Goal: Task Accomplishment & Management: Use online tool/utility

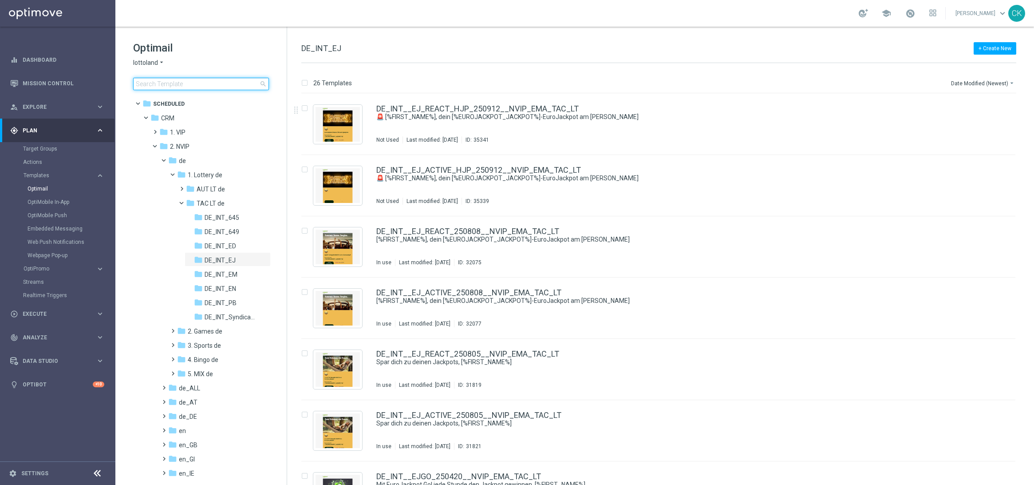
click at [181, 85] on input at bounding box center [201, 84] width 136 height 12
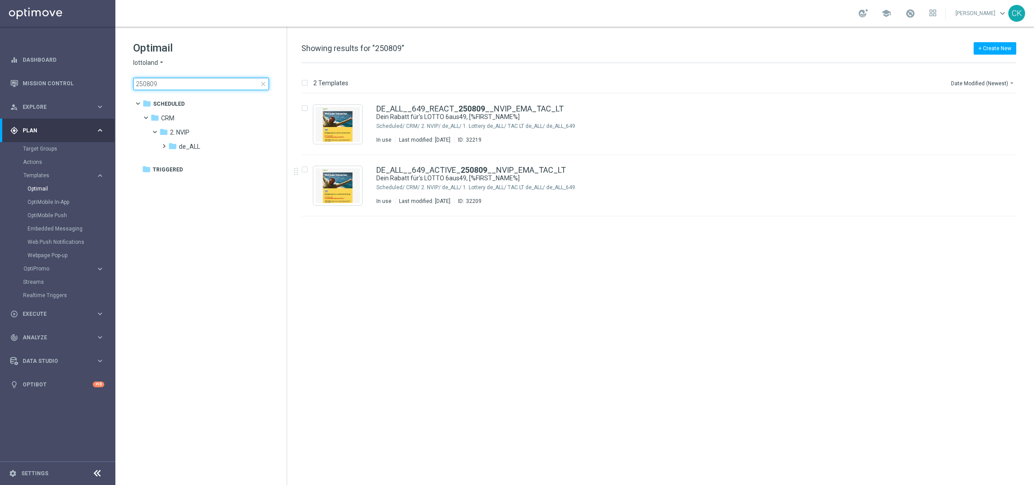
type input "250809"
click at [991, 166] on icon "file_copy" at bounding box center [990, 167] width 7 height 7
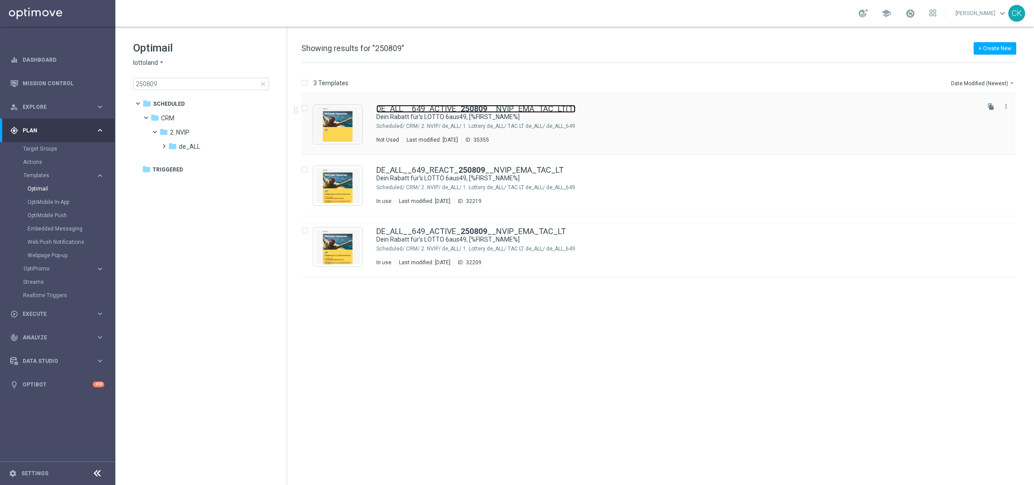
click at [479, 107] on b "250809" at bounding box center [474, 108] width 27 height 9
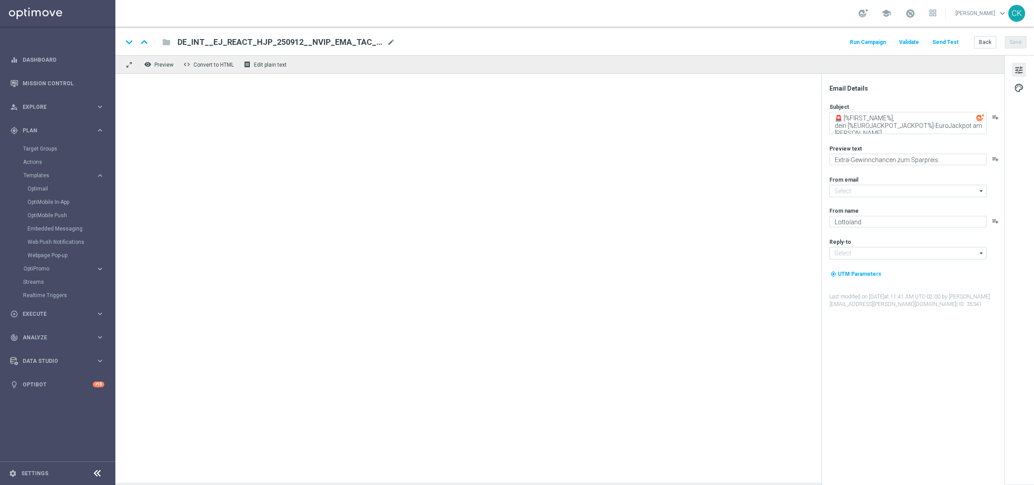
type input "mail@crm.lottoland.com"
type input "service@lottoland.com"
type textarea "Dein Rabatt für's LOTTO 6aus49, [%FIRST_NAME%]"
type textarea "5 € geschenkt."
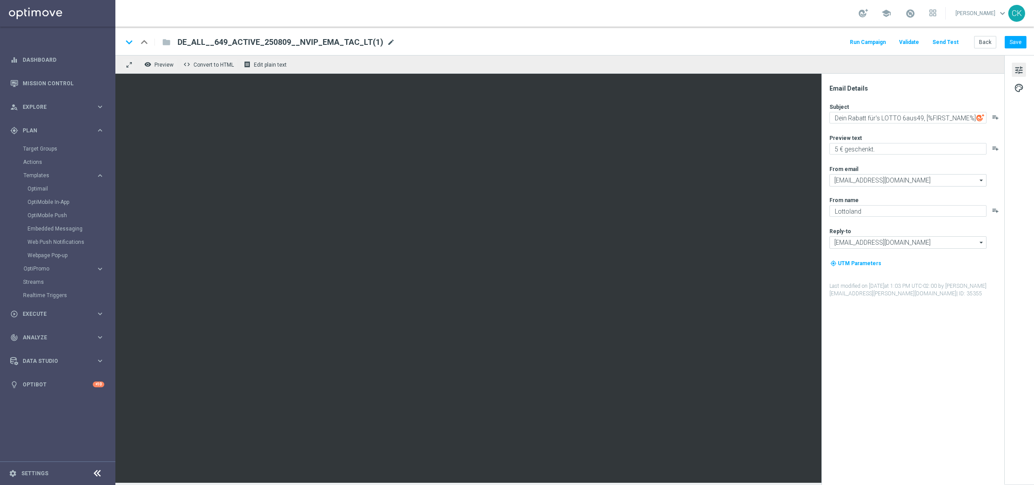
click at [387, 43] on span "mode_edit" at bounding box center [391, 42] width 8 height 8
click at [358, 42] on input "DE_ALL__649_ACTIVE_250809__NVIP_EMA_TAC_LT(1)" at bounding box center [288, 42] width 220 height 12
paste input "913__NVIP_EMA_TAC_LT"
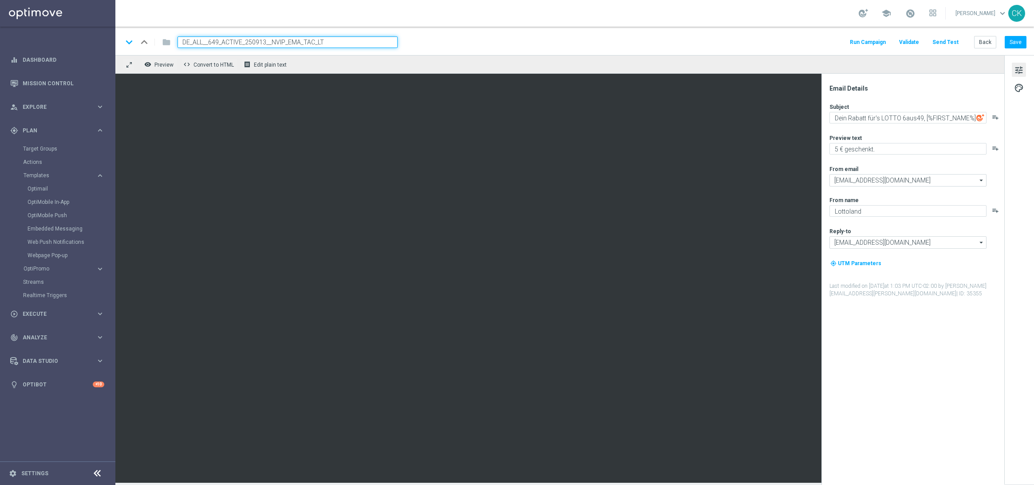
type input "DE_ALL__649_ACTIVE_250913__NVIP_EMA_TAC_LT"
click at [425, 42] on div "keyboard_arrow_down keyboard_arrow_up folder DE_ALL__649_ACTIVE_250913__NVIP_EM…" at bounding box center [574, 42] width 904 height 12
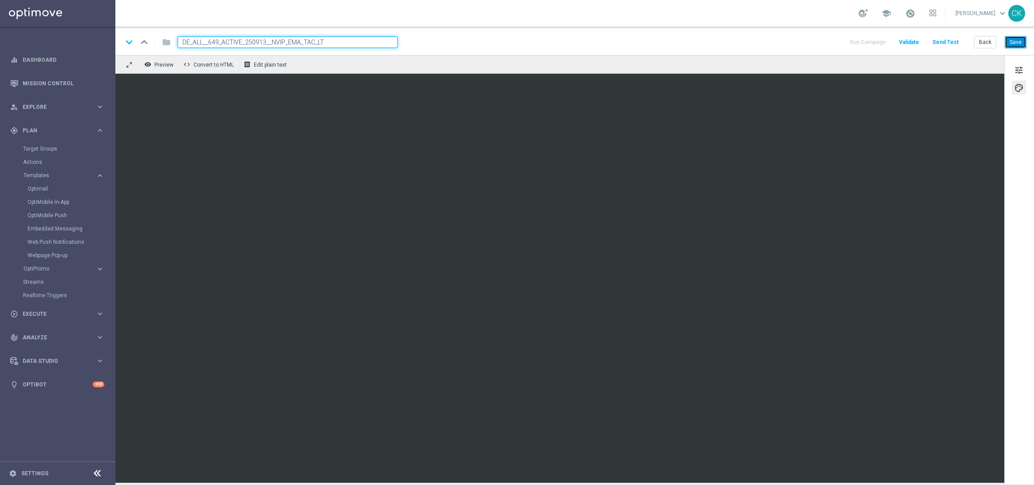
click at [1016, 44] on button "Save" at bounding box center [1016, 42] width 22 height 12
click at [1017, 47] on button "Save" at bounding box center [1016, 42] width 22 height 12
click at [1018, 44] on button "Save" at bounding box center [1016, 42] width 22 height 12
click at [945, 41] on button "Send Test" at bounding box center [945, 42] width 29 height 12
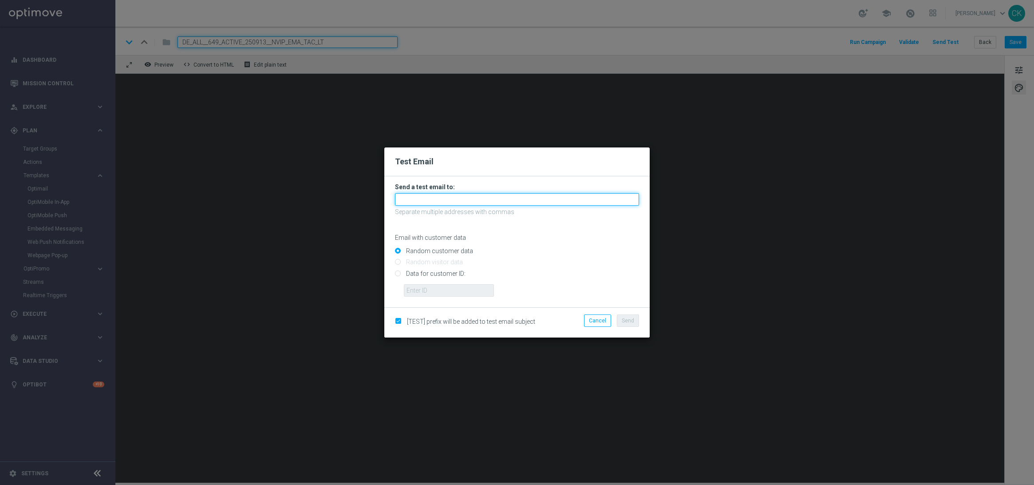
click at [516, 201] on input "text" at bounding box center [517, 199] width 244 height 12
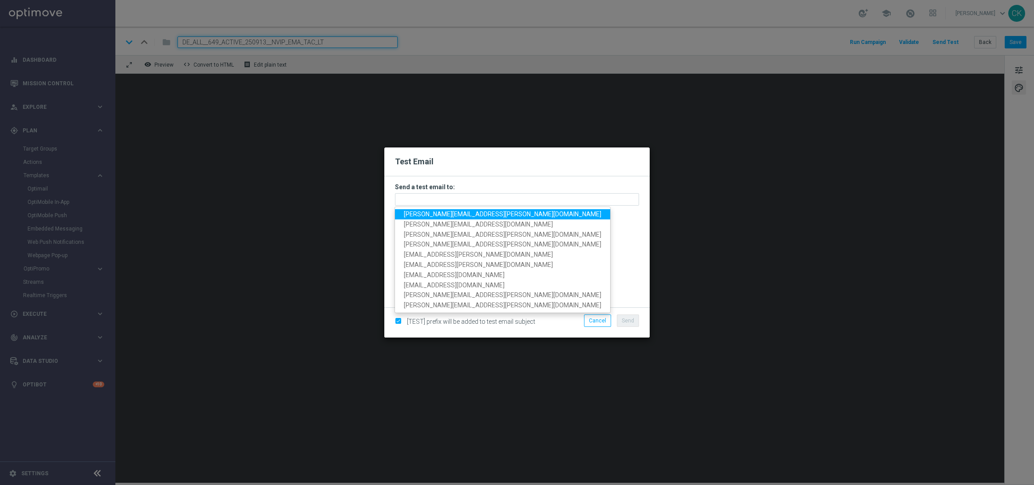
click at [473, 213] on span "charlotte.kammeyer@lottoland.com" at bounding box center [502, 213] width 197 height 7
type input "charlotte.kammeyer@lottoland.com"
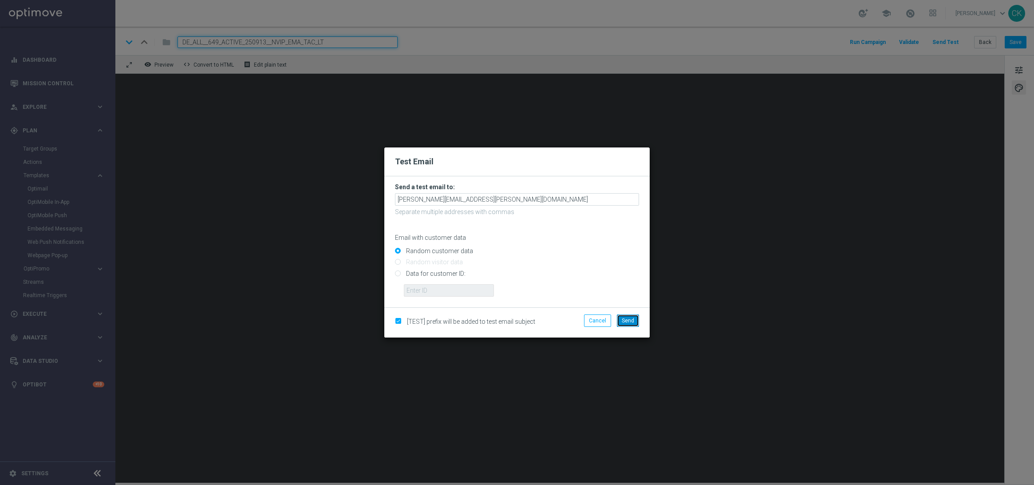
click at [633, 318] on span "Send" at bounding box center [628, 320] width 12 height 6
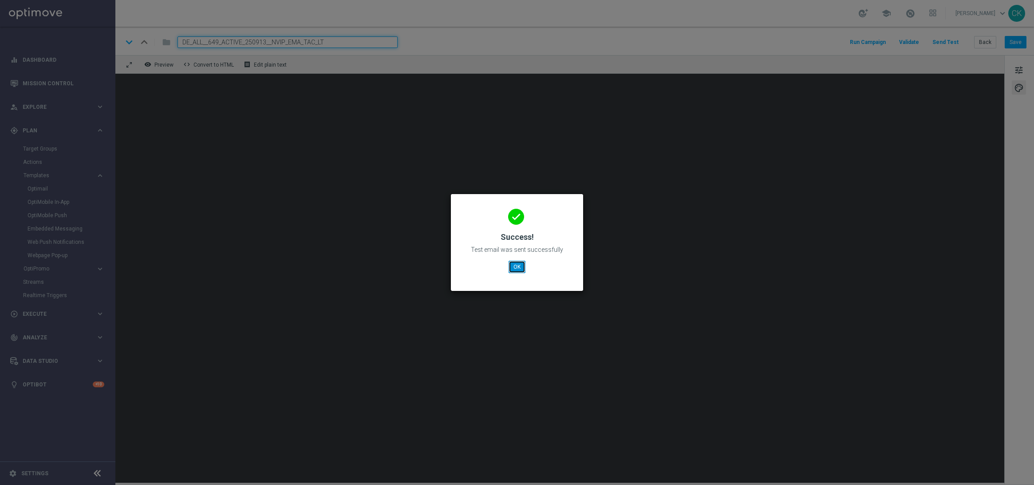
click at [517, 269] on button "OK" at bounding box center [517, 267] width 17 height 12
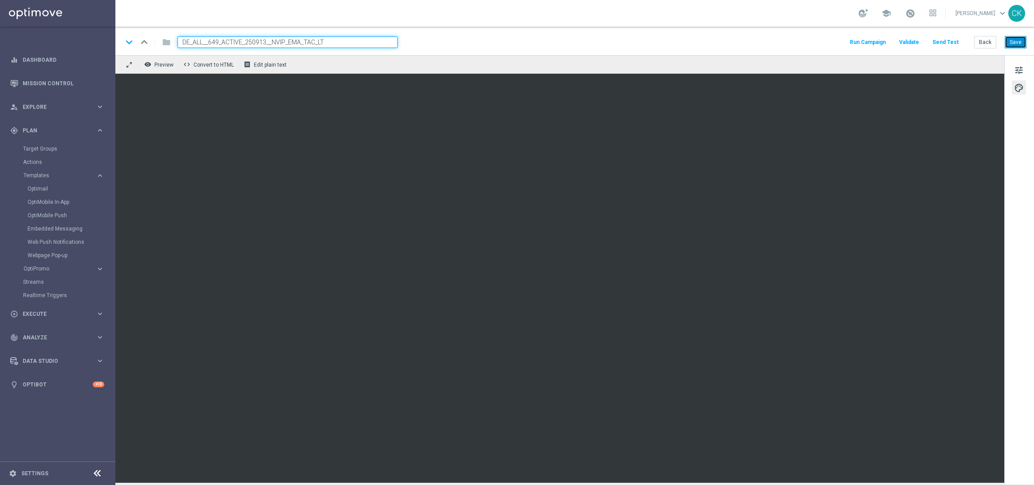
click at [1022, 45] on button "Save" at bounding box center [1016, 42] width 22 height 12
click at [1022, 42] on button "Save" at bounding box center [1016, 42] width 22 height 12
click at [1021, 45] on button "Save" at bounding box center [1016, 42] width 22 height 12
click at [987, 37] on button "Back" at bounding box center [985, 42] width 22 height 12
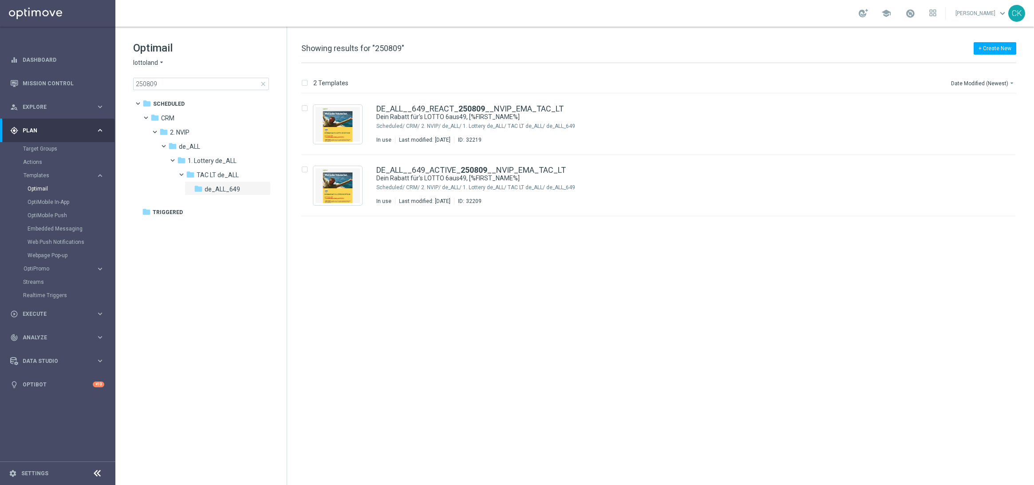
click at [262, 82] on span "close" at bounding box center [263, 83] width 7 height 7
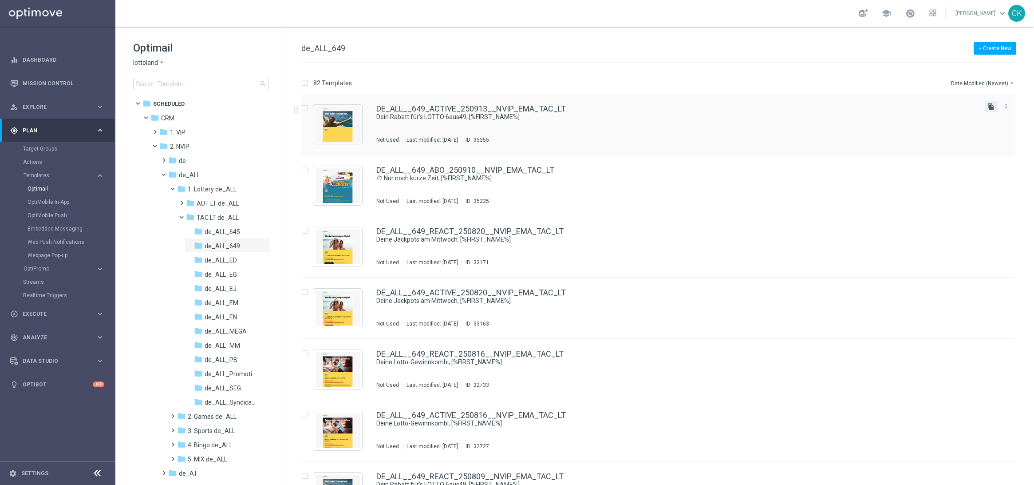
click at [990, 105] on icon "file_copy" at bounding box center [990, 106] width 7 height 7
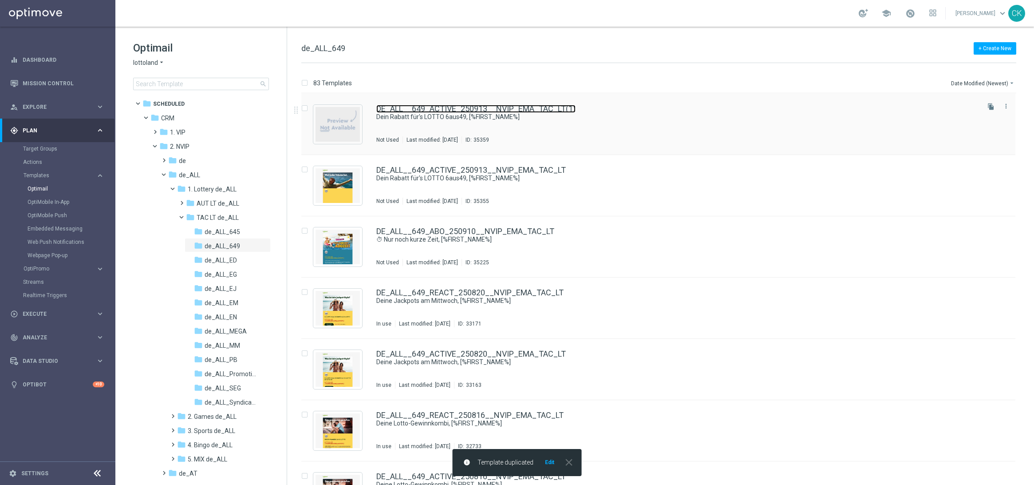
click at [463, 106] on link "DE_ALL__649_ACTIVE_250913__NVIP_EMA_TAC_LT(1)" at bounding box center [475, 109] width 199 height 8
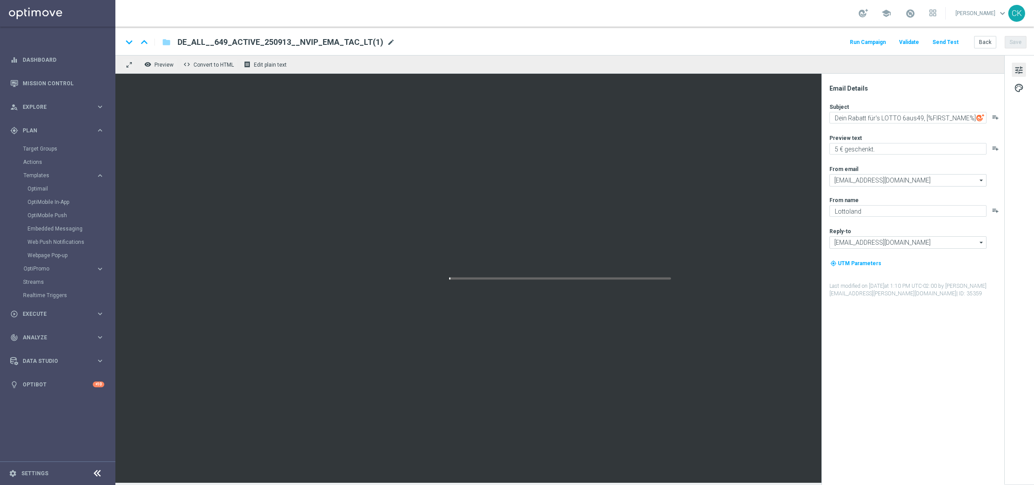
click at [387, 44] on span "mode_edit" at bounding box center [391, 42] width 8 height 8
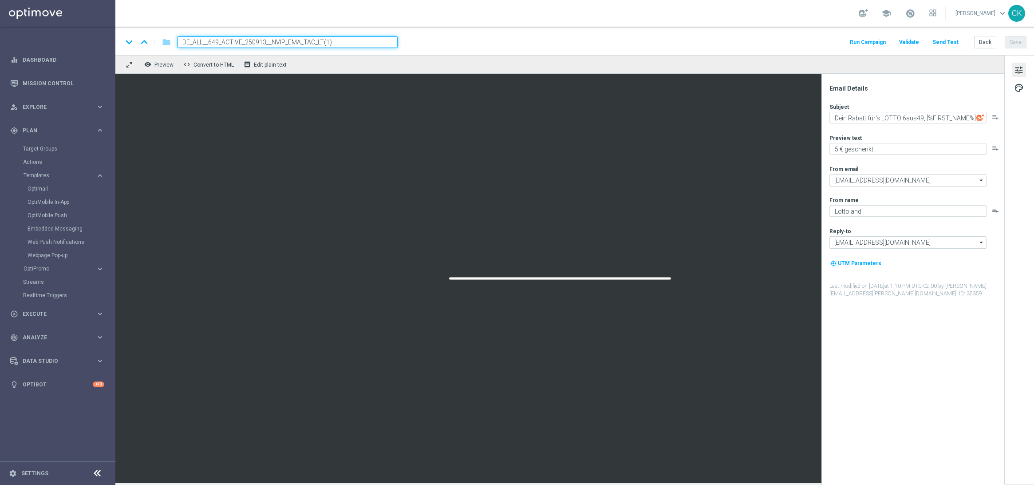
click at [378, 44] on input "DE_ALL__649_ACTIVE_250913__NVIP_EMA_TAC_LT(1)" at bounding box center [288, 42] width 220 height 12
paste input "REACT_250913__NVIP_EMA_TAC_LT"
type input "DE_ALL__649_REACT_250913__NVIP_EMA_TAC_LT"
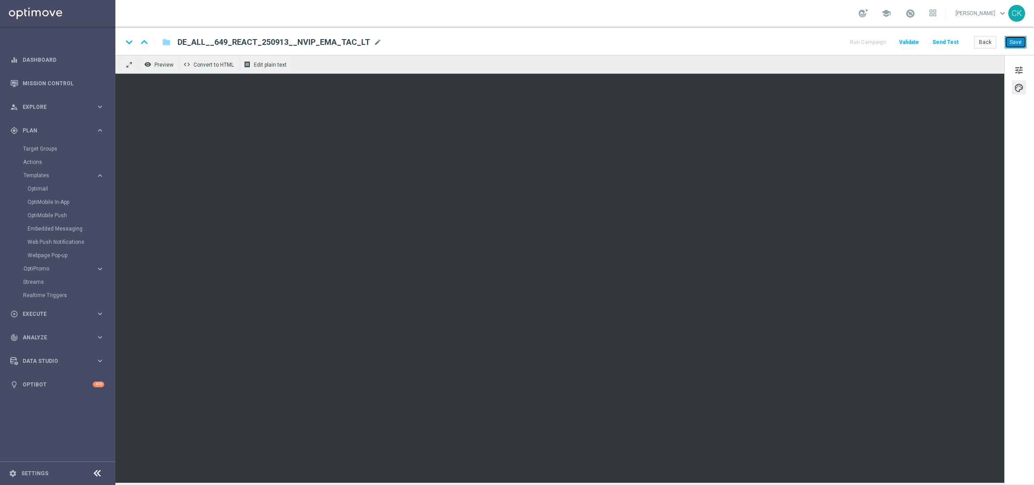
click at [1018, 43] on button "Save" at bounding box center [1016, 42] width 22 height 12
click at [1023, 84] on span "palette" at bounding box center [1019, 88] width 10 height 12
click at [1016, 72] on span "tune" at bounding box center [1019, 70] width 10 height 12
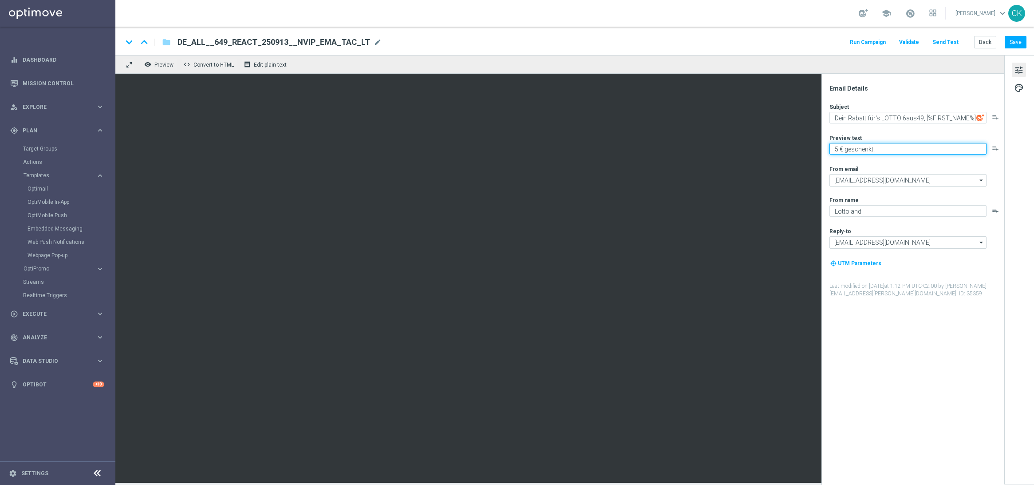
click at [838, 149] on textarea "5 € geschenkt." at bounding box center [907, 149] width 157 height 12
type textarea "3 € geschenkt."
click at [1014, 45] on button "Save" at bounding box center [1016, 42] width 22 height 12
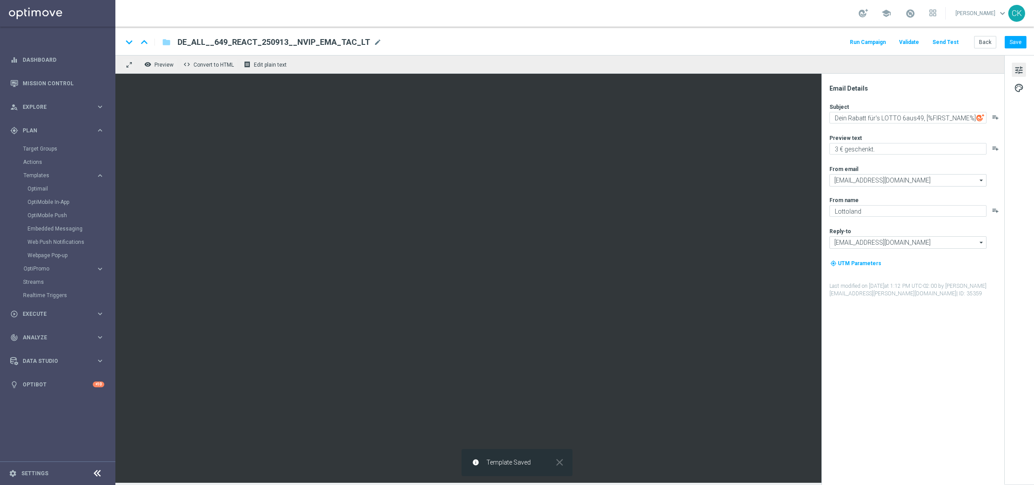
click at [947, 45] on button "Send Test" at bounding box center [945, 42] width 29 height 12
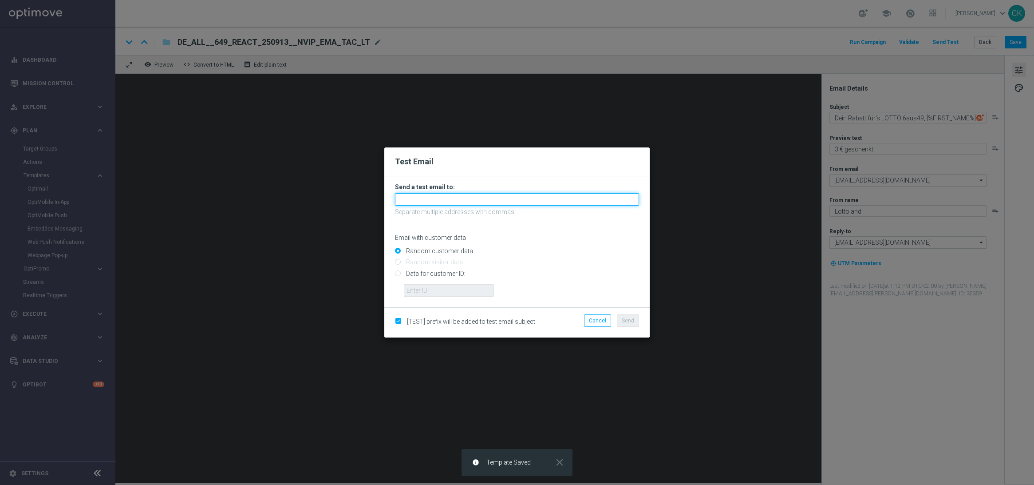
click at [477, 197] on input "text" at bounding box center [517, 199] width 244 height 12
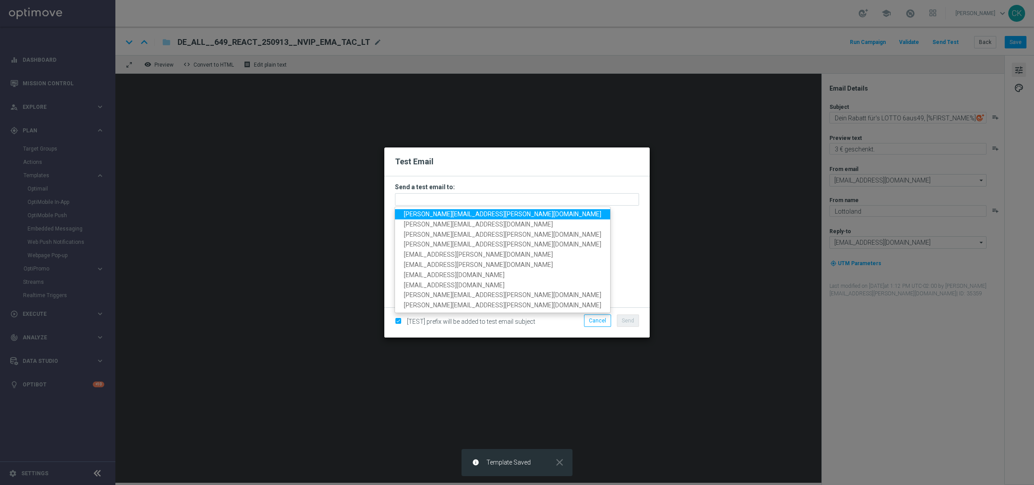
click at [464, 213] on span "charlotte.kammeyer@lottoland.com" at bounding box center [502, 213] width 197 height 7
type input "charlotte.kammeyer@lottoland.com"
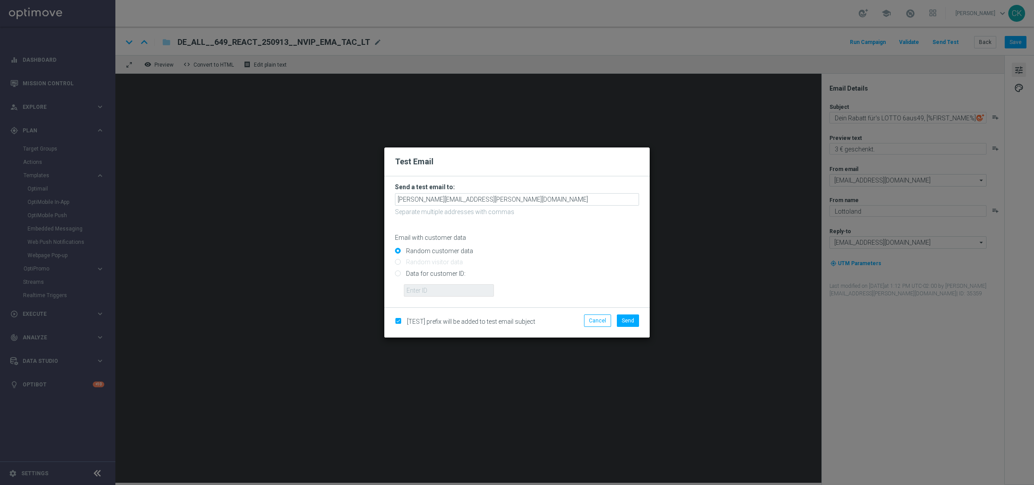
click at [440, 271] on input "Data for customer ID:" at bounding box center [517, 277] width 244 height 12
radio input "true"
click at [437, 296] on input "text" at bounding box center [449, 290] width 90 height 12
type input "14586067"
click at [628, 321] on span "Send" at bounding box center [628, 320] width 12 height 6
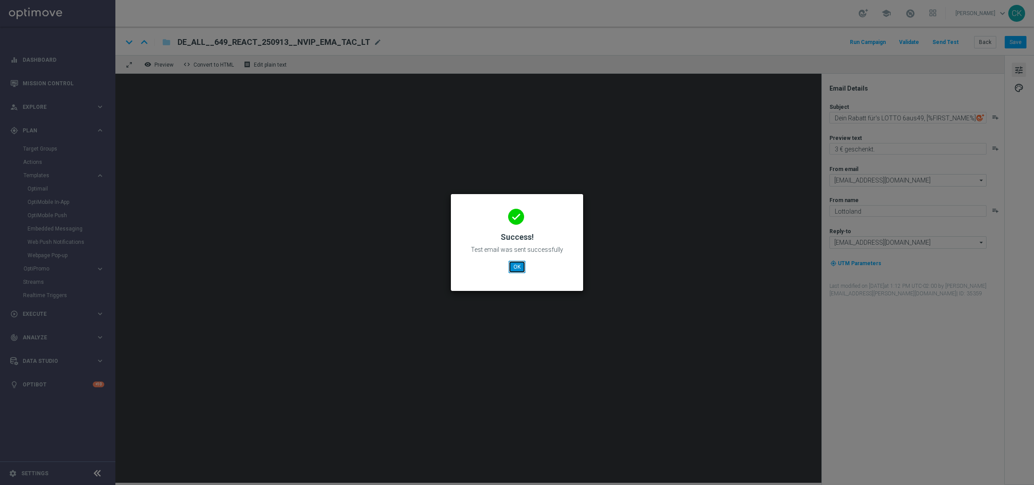
click at [515, 267] on button "OK" at bounding box center [517, 267] width 17 height 12
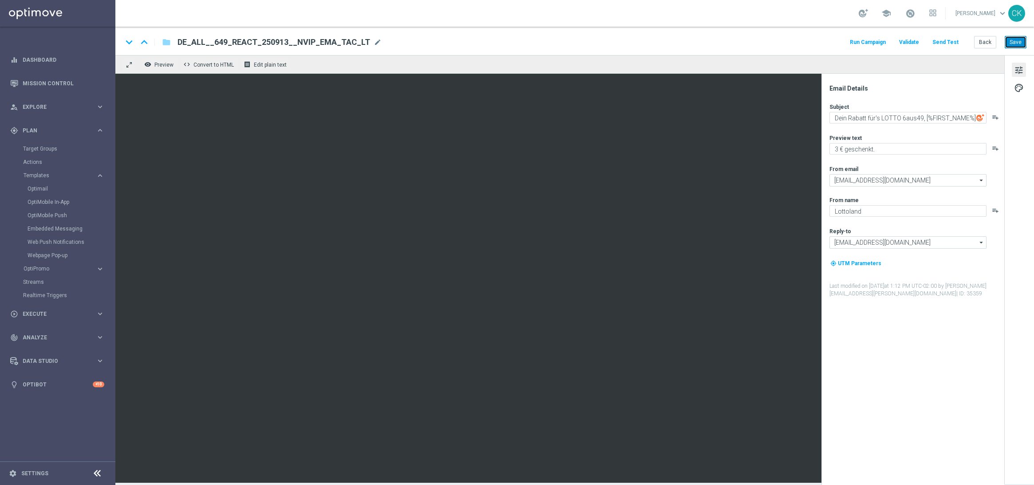
click at [1019, 43] on button "Save" at bounding box center [1016, 42] width 22 height 12
click at [1016, 43] on button "Save" at bounding box center [1016, 42] width 22 height 12
click at [1020, 41] on button "Save" at bounding box center [1016, 42] width 22 height 12
click at [986, 41] on button "Back" at bounding box center [985, 42] width 22 height 12
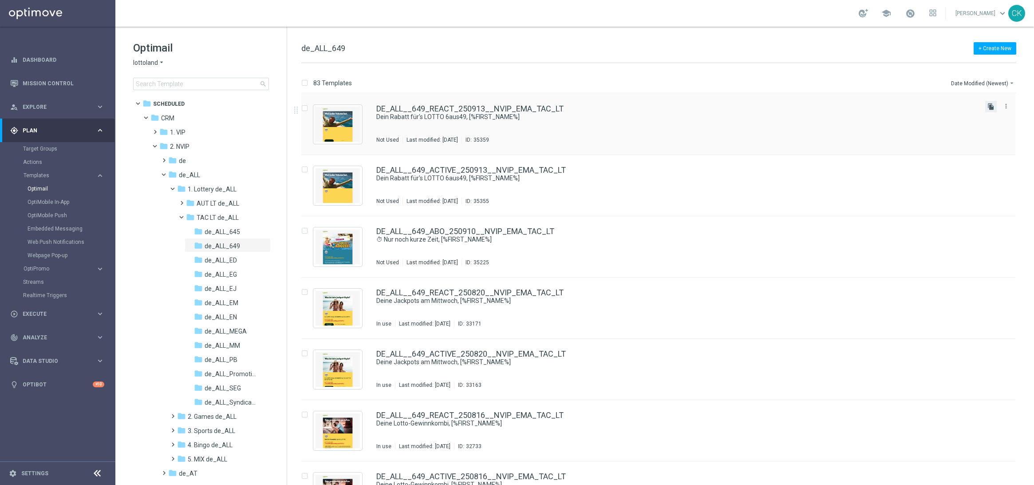
click at [991, 106] on icon "file_copy" at bounding box center [990, 106] width 7 height 7
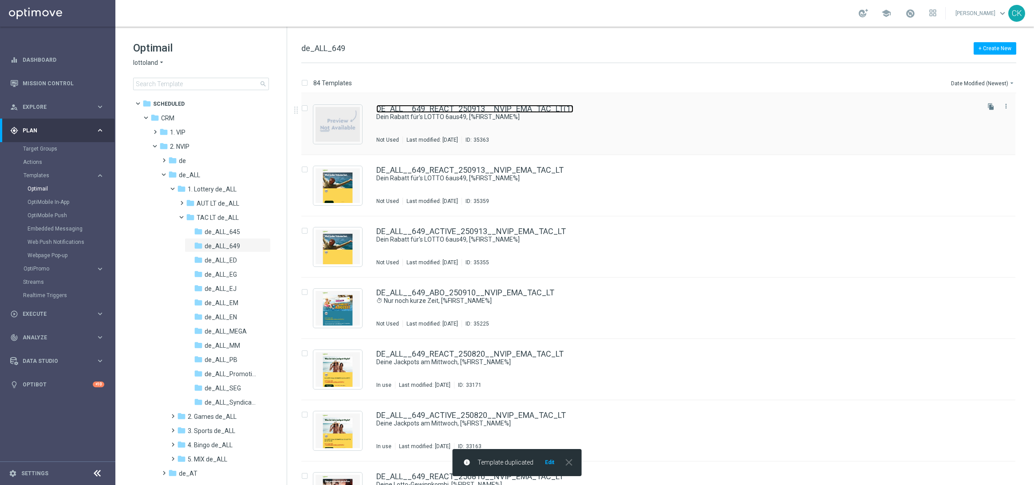
click at [460, 110] on link "DE_ALL__649_REACT_250913__NVIP_EMA_TAC_LT(1)" at bounding box center [474, 109] width 197 height 8
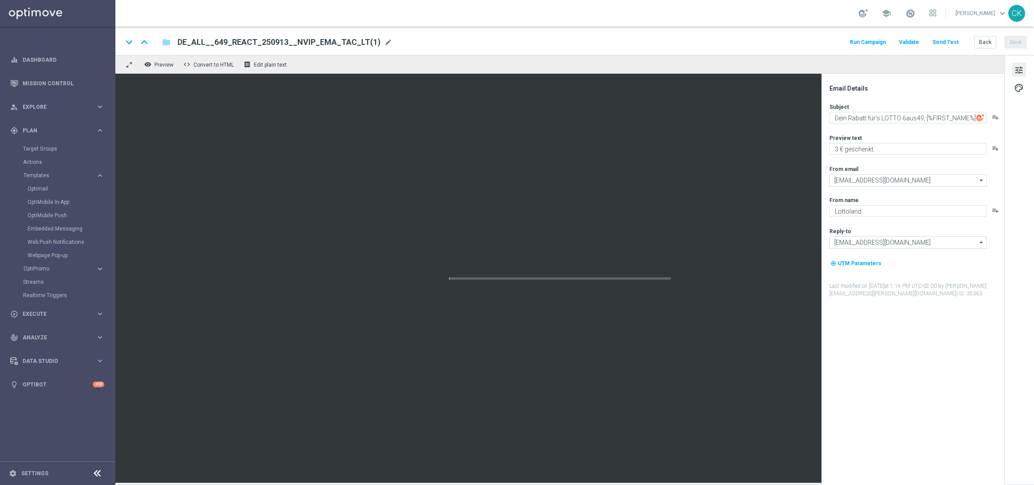
click at [353, 39] on span "DE_ALL__649_REACT_250913__NVIP_EMA_TAC_LT(1)" at bounding box center [279, 42] width 203 height 11
click at [353, 39] on input "DE_ALL__649_REACT_250913__NVIP_EMA_TAC_LT(1)" at bounding box center [288, 42] width 220 height 12
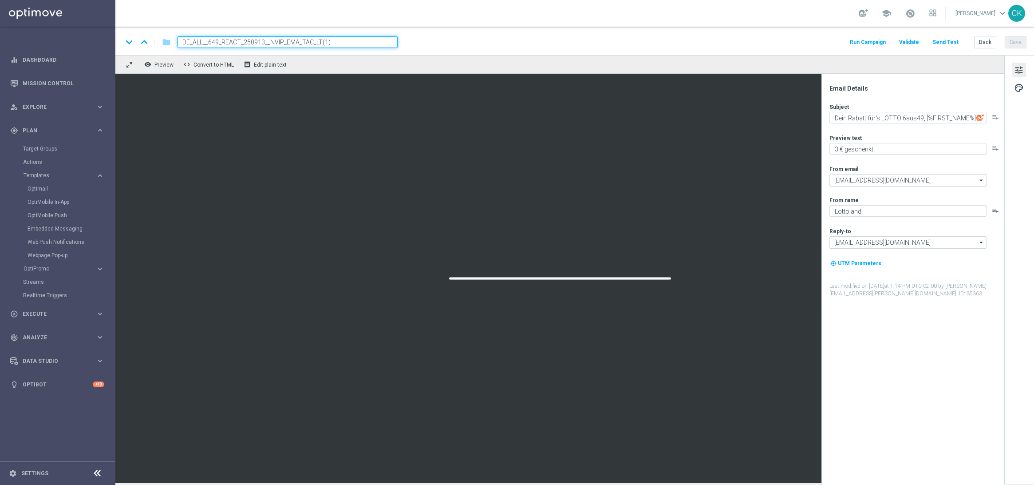
click at [353, 39] on input "DE_ALL__649_REACT_250913__NVIP_EMA_TAC_LT(1)" at bounding box center [288, 42] width 220 height 12
paste input "CHURNED_250913__NVIP_EMA_TAC_LT"
type input "DE_ALL__649_CHURNED_250913__NVIP_EMA_TAC_LT"
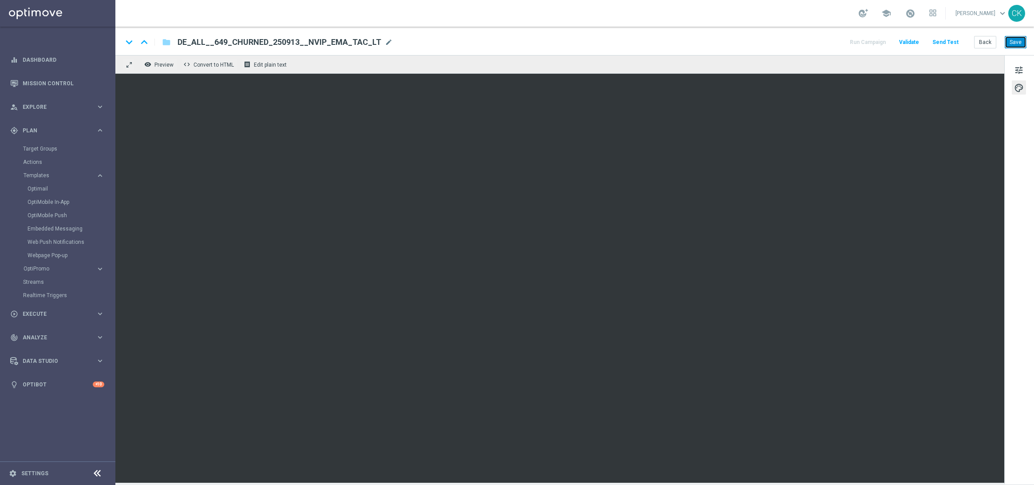
click at [1017, 40] on button "Save" at bounding box center [1016, 42] width 22 height 12
click at [1017, 43] on button "Save" at bounding box center [1016, 42] width 22 height 12
click at [950, 40] on button "Send Test" at bounding box center [945, 42] width 29 height 12
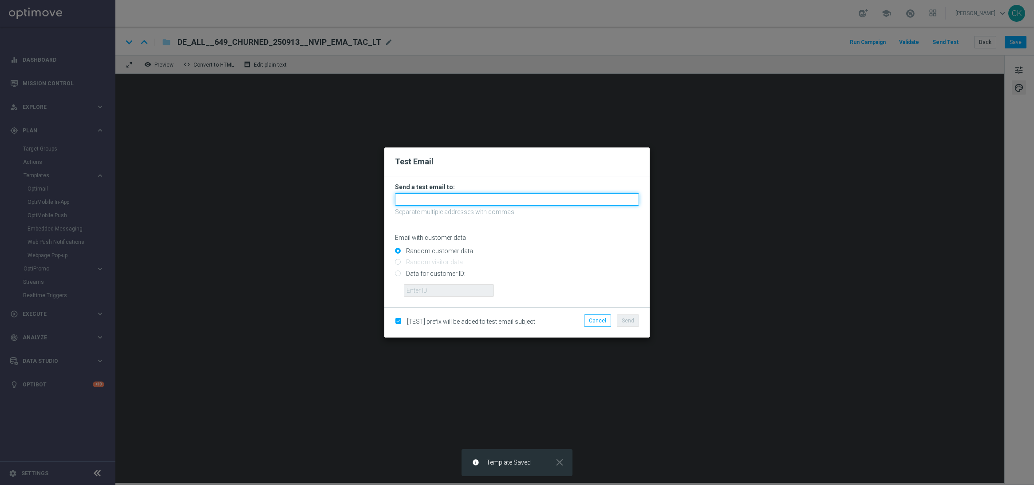
click at [508, 203] on input "text" at bounding box center [517, 199] width 244 height 12
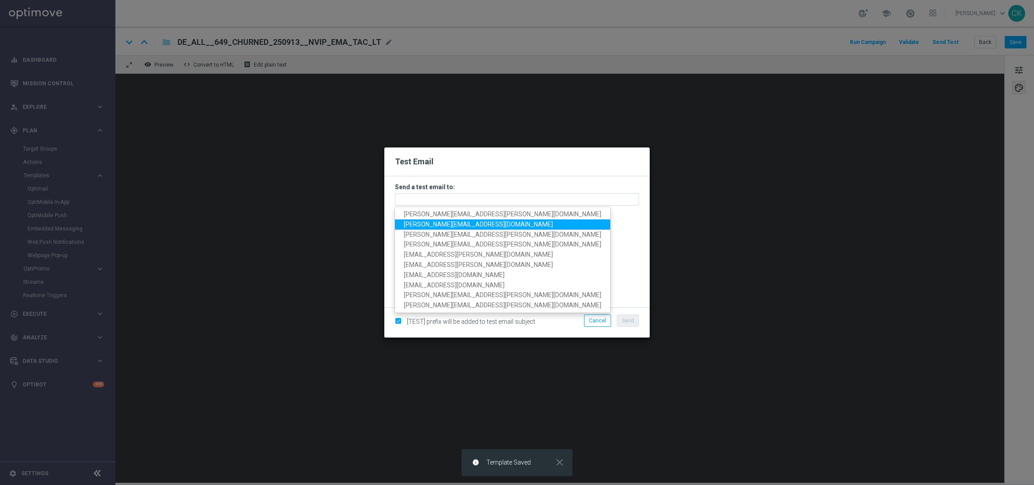
click at [460, 219] on link "sebastian.aubel@lottoland.com" at bounding box center [502, 224] width 215 height 10
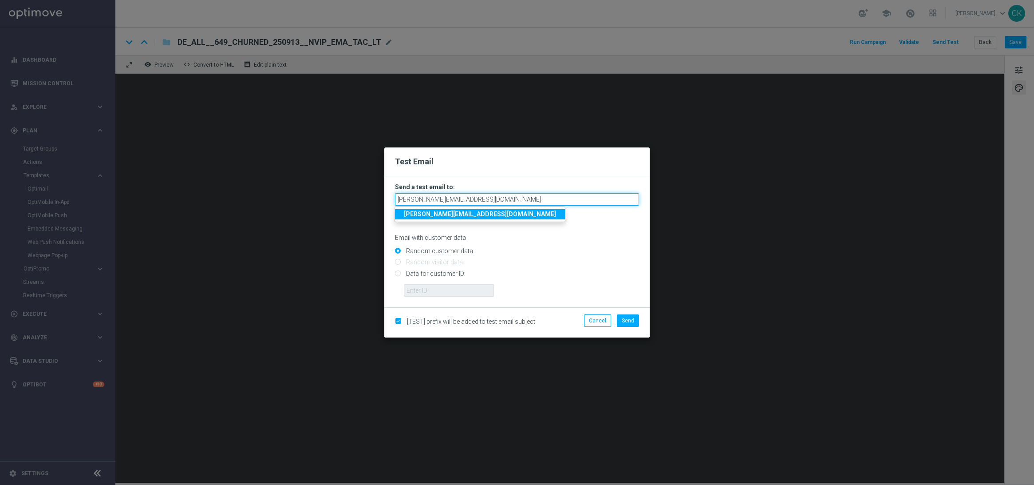
click at [500, 199] on input "sebastian.aubel@lottoland.com" at bounding box center [517, 199] width 244 height 12
type input "sebastian.aubel@lottoland"
click at [499, 197] on input "sebastian.aubel@lottoland" at bounding box center [517, 199] width 244 height 12
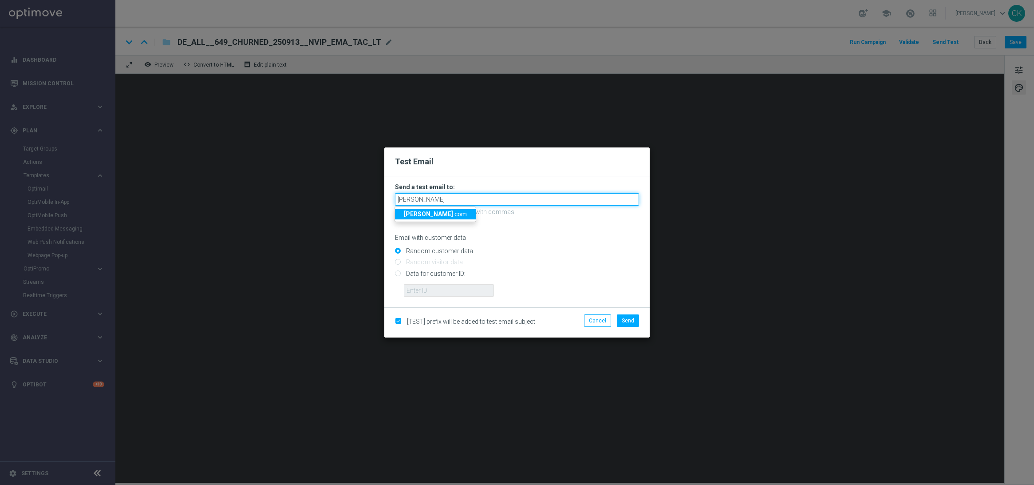
click at [499, 197] on input "sebastian.aubel@lottoland" at bounding box center [517, 199] width 244 height 12
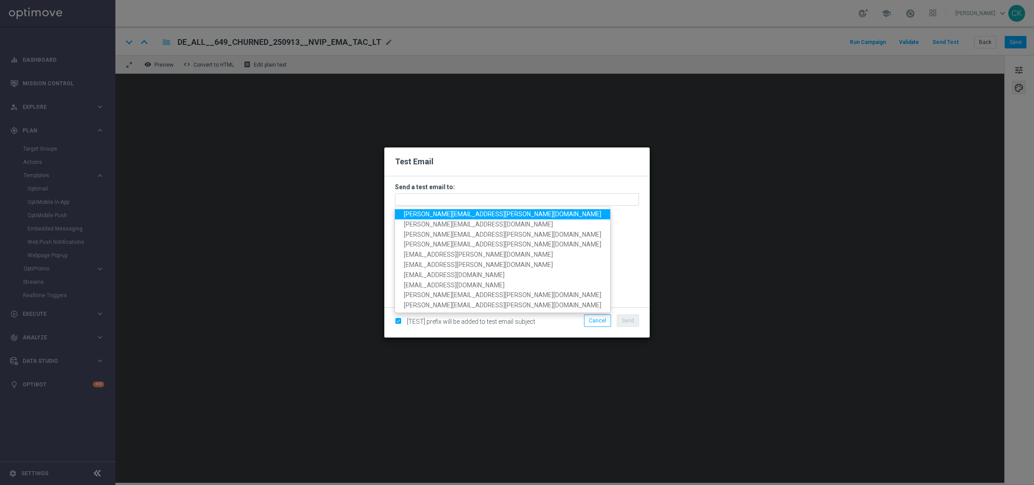
click at [460, 213] on span "charlotte.kammeyer@lottoland.com" at bounding box center [502, 213] width 197 height 7
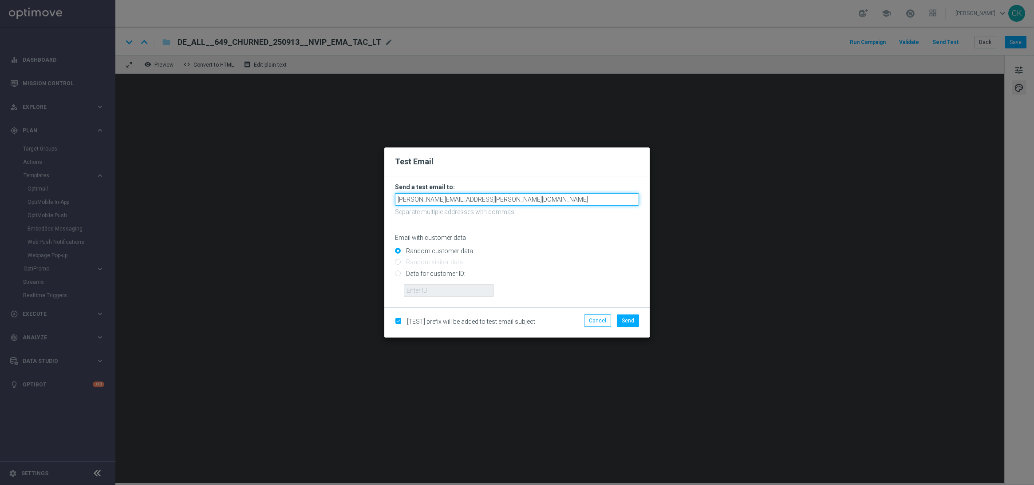
click at [521, 198] on input "charlotte.kammeyer@lottoland.com" at bounding box center [517, 199] width 244 height 12
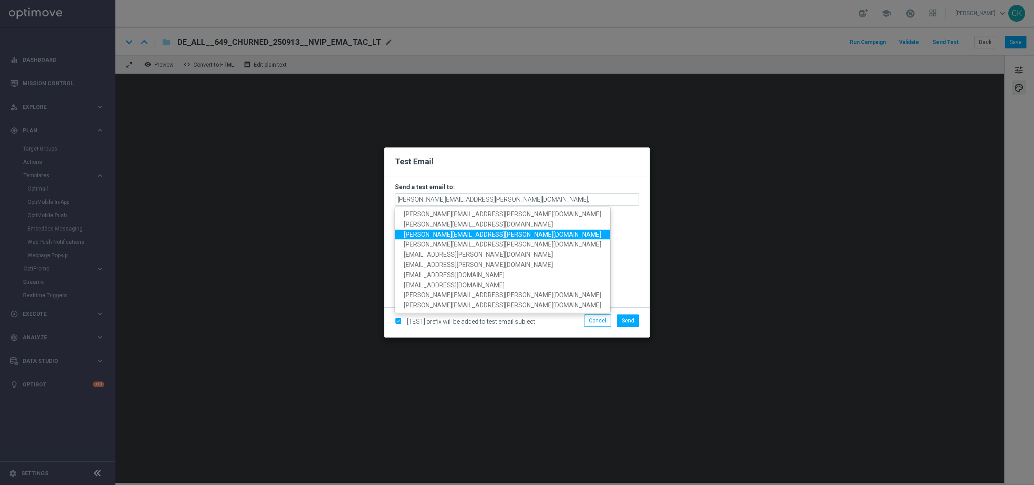
click at [469, 235] on span "alexander.huber@lottoland.com" at bounding box center [502, 233] width 197 height 7
type input "charlotte.kammeyer@lottoland.com,alexander.huber@lottoland.com"
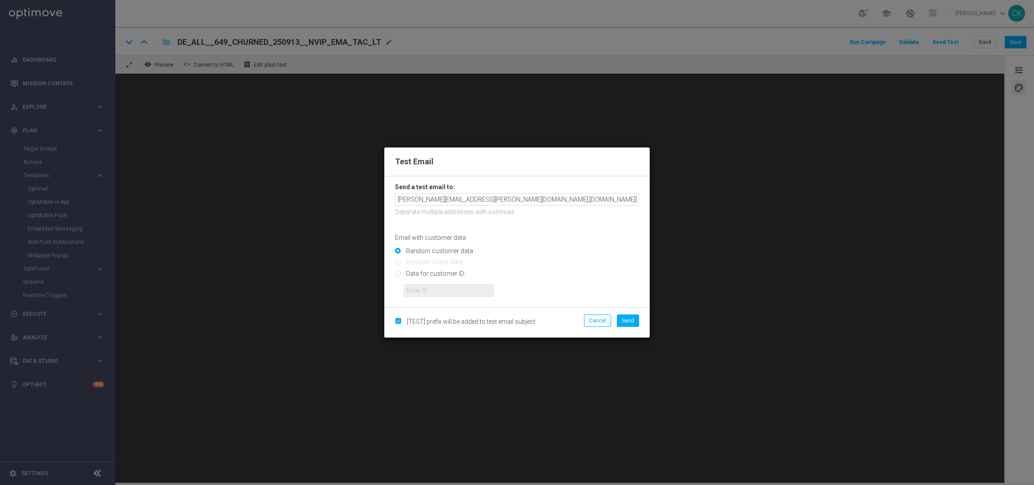
click at [432, 271] on input "Data for customer ID:" at bounding box center [517, 277] width 244 height 12
radio input "true"
click at [432, 288] on input "text" at bounding box center [449, 290] width 90 height 12
type input "14586067"
click at [631, 318] on span "Send" at bounding box center [628, 320] width 12 height 6
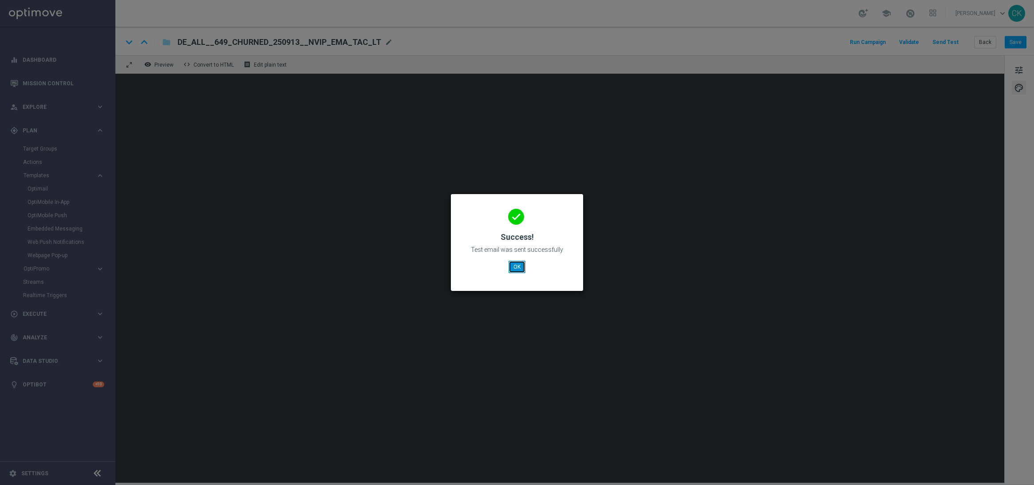
click at [514, 266] on button "OK" at bounding box center [517, 267] width 17 height 12
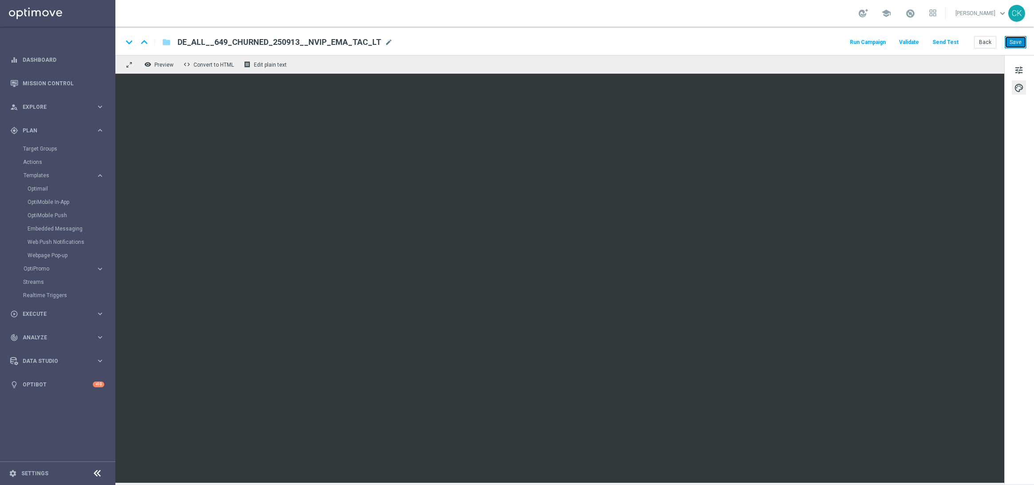
click at [1018, 45] on button "Save" at bounding box center [1016, 42] width 22 height 12
click at [1013, 37] on button "Save" at bounding box center [1016, 42] width 22 height 12
click at [985, 39] on button "Back" at bounding box center [985, 42] width 22 height 12
